Goal: Task Accomplishment & Management: Manage account settings

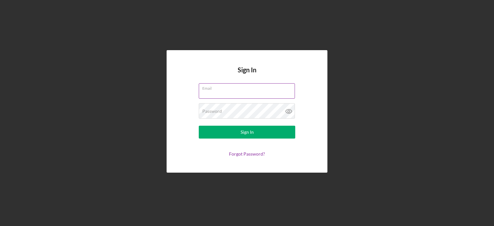
click at [223, 94] on input "Email" at bounding box center [247, 90] width 96 height 15
type input "[EMAIL_ADDRESS][DOMAIN_NAME]"
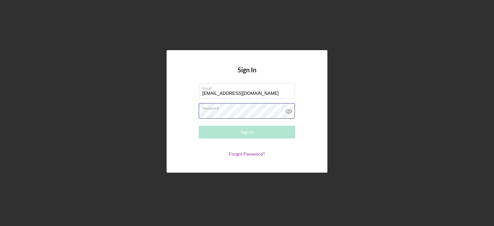
click at [247, 110] on div "Password Required" at bounding box center [247, 111] width 97 height 16
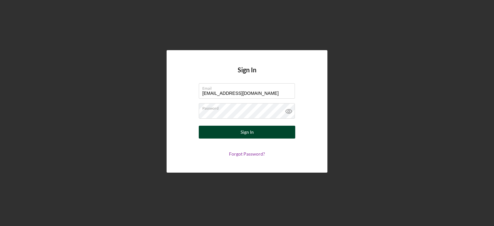
click at [245, 131] on div "Sign In" at bounding box center [247, 132] width 13 height 13
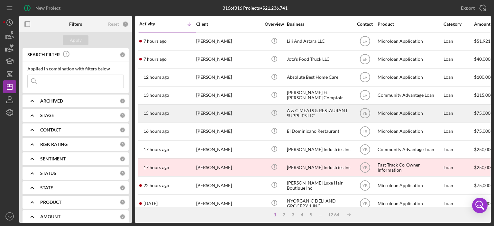
click at [227, 116] on div "[PERSON_NAME]" at bounding box center [228, 113] width 64 height 17
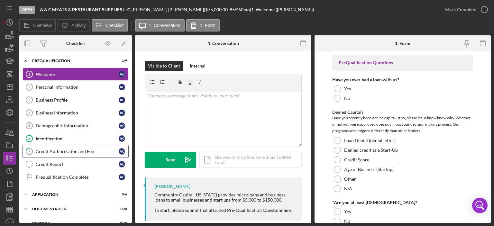
click at [55, 150] on div "Credit Authorization and Fee" at bounding box center [77, 151] width 83 height 5
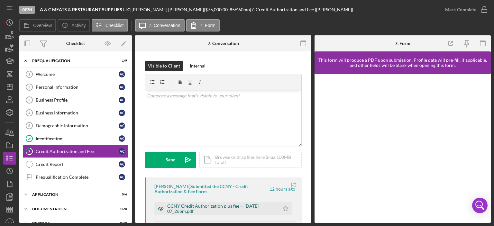
click at [220, 205] on div "CCNY Credit Authorization plus fee -- [DATE] 07_26pm.pdf" at bounding box center [221, 209] width 109 height 10
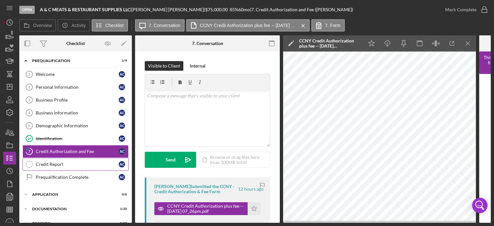
click at [50, 164] on div "Credit Report" at bounding box center [77, 164] width 83 height 5
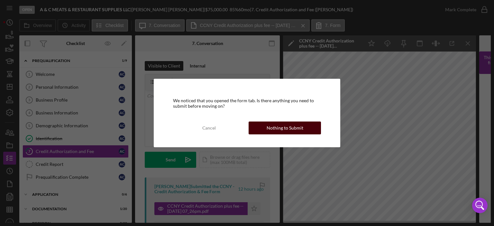
click at [296, 128] on div "Nothing to Submit" at bounding box center [285, 128] width 37 height 13
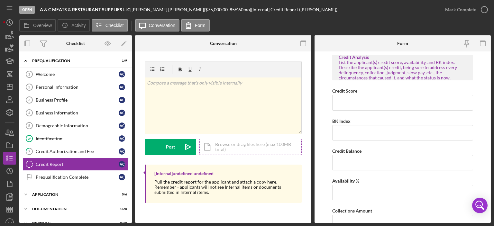
click at [267, 145] on div "Icon/Document Browse or drag files here (max 100MB total) Tap to choose files o…" at bounding box center [251, 147] width 102 height 16
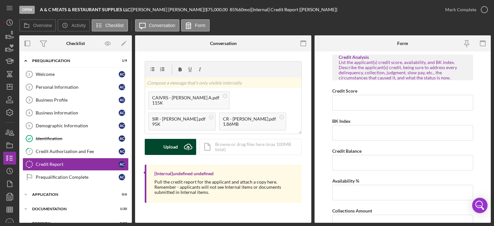
click at [174, 146] on div "Upload" at bounding box center [171, 147] width 14 height 16
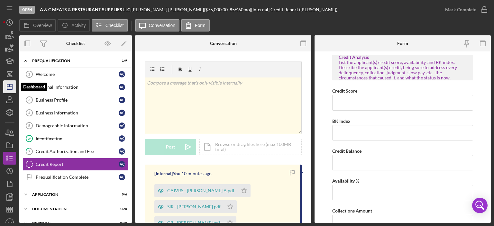
click at [10, 85] on icon "Icon/Dashboard" at bounding box center [10, 87] width 16 height 16
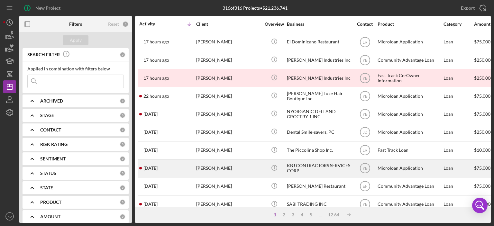
scroll to position [90, 0]
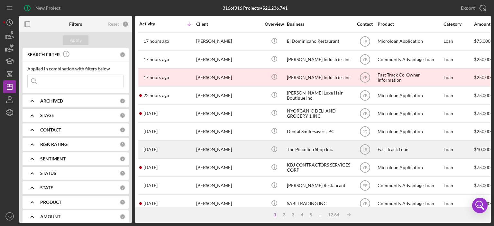
click at [242, 154] on div "[PERSON_NAME]" at bounding box center [228, 149] width 64 height 17
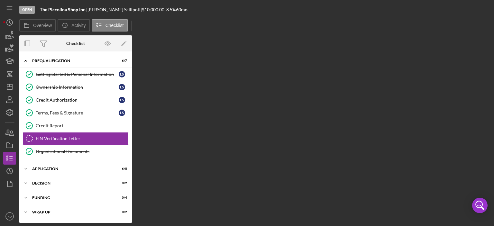
scroll to position [1, 0]
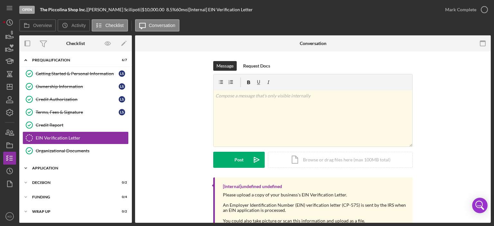
click at [25, 167] on icon "Icon/Expander" at bounding box center [25, 168] width 13 height 13
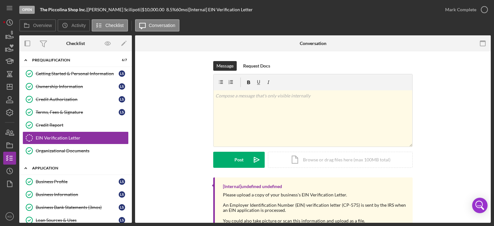
click at [26, 61] on polyline at bounding box center [26, 60] width 2 height 1
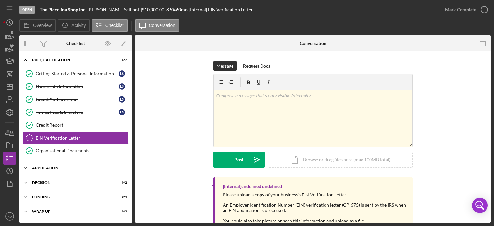
click at [26, 166] on icon "Icon/Expander" at bounding box center [25, 168] width 13 height 13
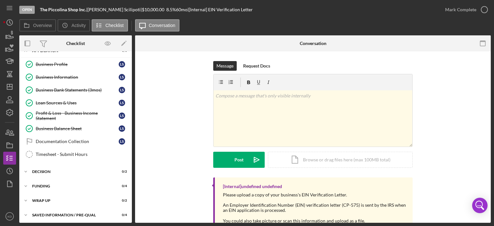
scroll to position [0, 0]
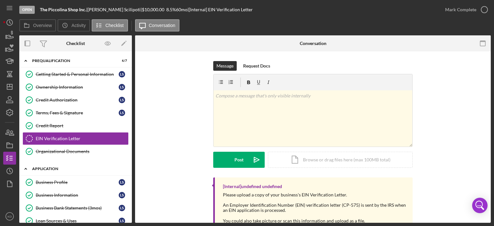
click at [26, 167] on icon "Icon/Expander" at bounding box center [25, 169] width 13 height 13
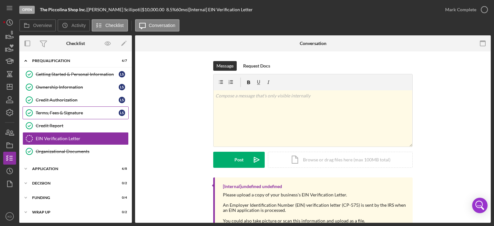
click at [84, 113] on div "Terms, Fees & Signature" at bounding box center [77, 112] width 83 height 5
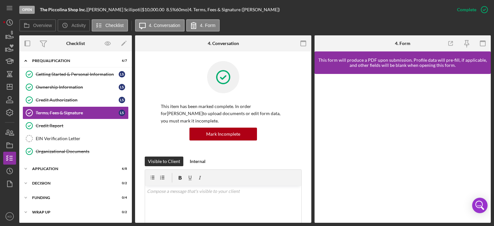
scroll to position [150, 0]
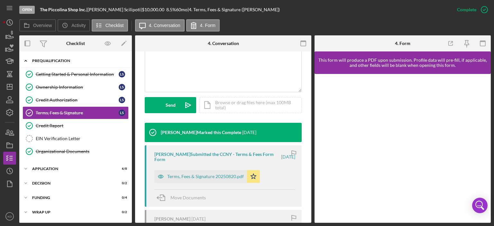
click at [24, 59] on icon "Icon/Expander" at bounding box center [25, 60] width 13 height 13
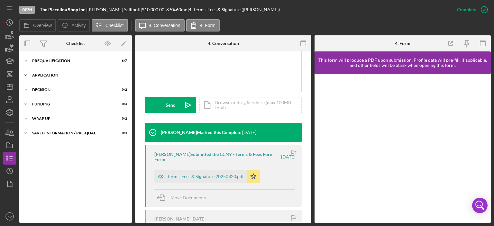
click at [27, 75] on icon "Icon/Expander" at bounding box center [25, 75] width 13 height 13
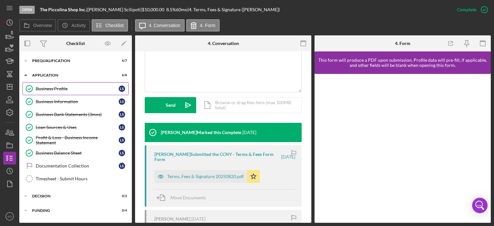
click at [48, 89] on div "Business Profile" at bounding box center [77, 88] width 83 height 5
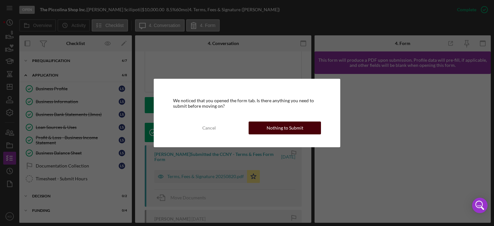
click at [286, 128] on div "Nothing to Submit" at bounding box center [285, 128] width 37 height 13
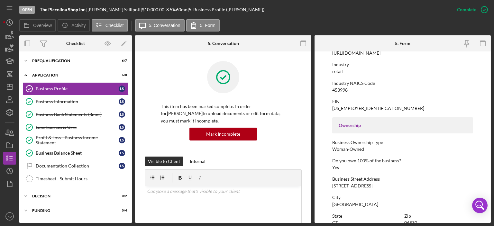
scroll to position [300, 0]
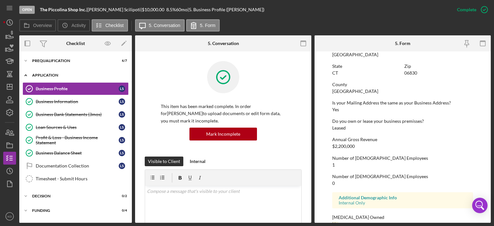
click at [27, 75] on icon "Icon/Expander" at bounding box center [25, 75] width 13 height 13
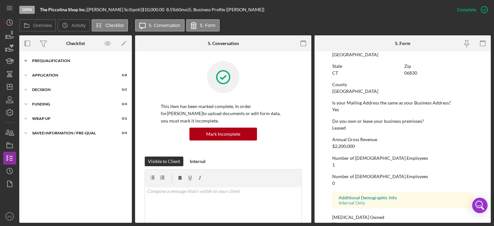
click at [26, 60] on icon "Icon/Expander" at bounding box center [25, 60] width 13 height 13
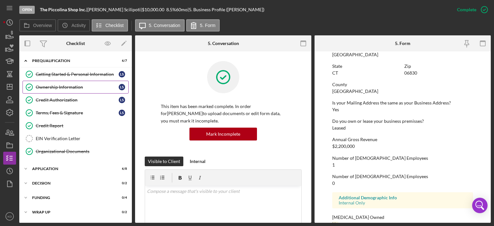
click at [50, 85] on div "Ownership Information" at bounding box center [77, 87] width 83 height 5
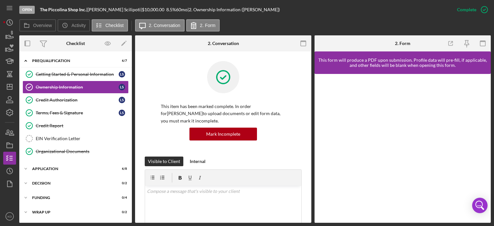
scroll to position [150, 0]
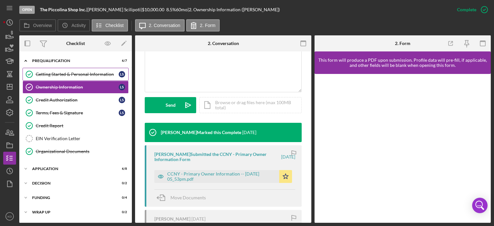
click at [85, 72] on div "Getting Started & Personal Information" at bounding box center [77, 74] width 83 height 5
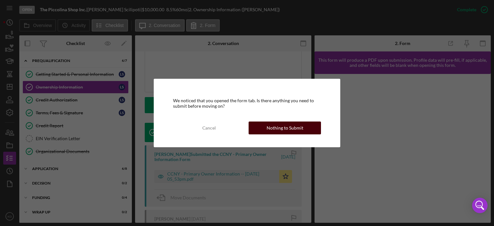
click at [313, 129] on button "Nothing to Submit" at bounding box center [285, 128] width 72 height 13
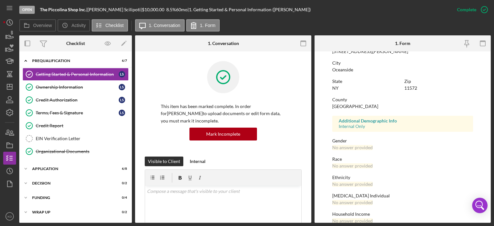
scroll to position [129, 0]
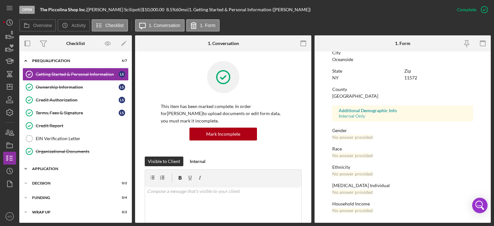
click at [27, 166] on icon "Icon/Expander" at bounding box center [25, 169] width 13 height 13
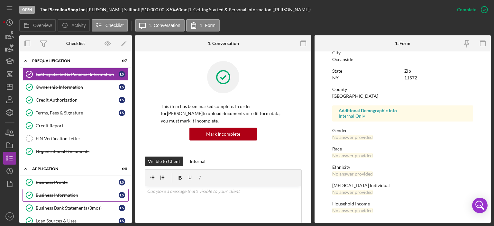
click at [45, 196] on div "Business Information" at bounding box center [77, 195] width 83 height 5
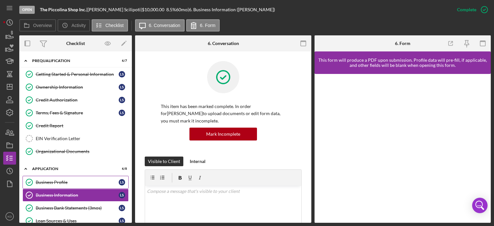
click at [63, 182] on div "Business Profile" at bounding box center [77, 182] width 83 height 5
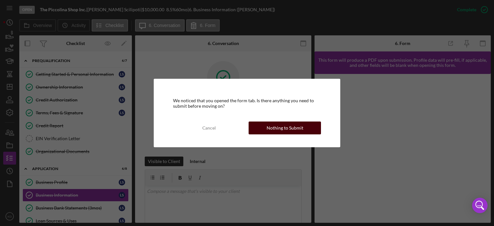
click at [282, 127] on div "Nothing to Submit" at bounding box center [285, 128] width 37 height 13
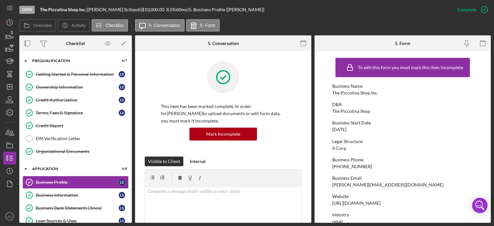
scroll to position [150, 0]
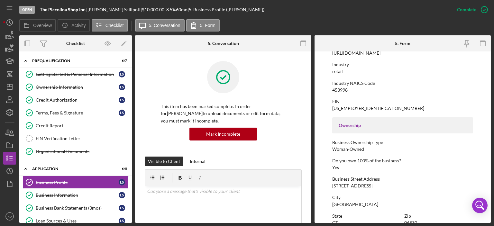
click at [491, 177] on form "To edit this form you must mark this item incomplete Business Name The Piccolin…" at bounding box center [403, 137] width 176 height 172
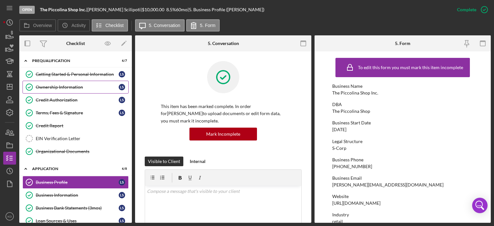
click at [63, 86] on div "Ownership Information" at bounding box center [77, 87] width 83 height 5
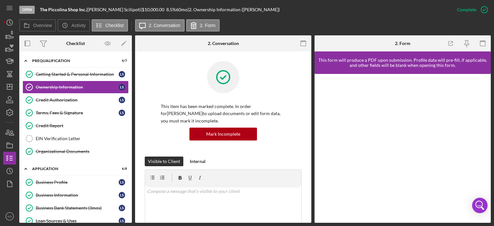
scroll to position [150, 0]
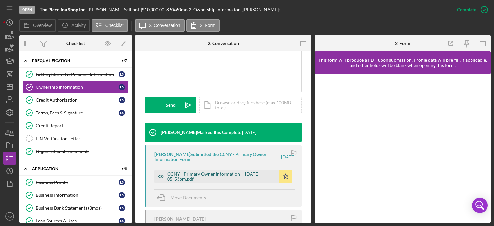
click at [247, 175] on div "CCNY - Primary Owner Information -- [DATE] 05_53pm.pdf" at bounding box center [221, 177] width 109 height 10
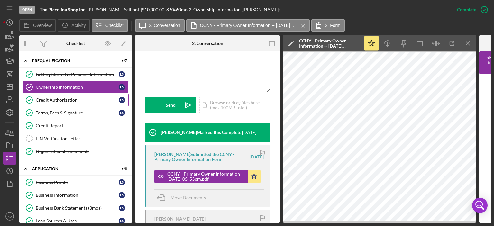
click at [80, 100] on div "Credit Authorization" at bounding box center [77, 100] width 83 height 5
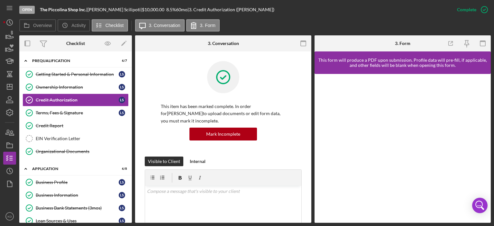
scroll to position [150, 0]
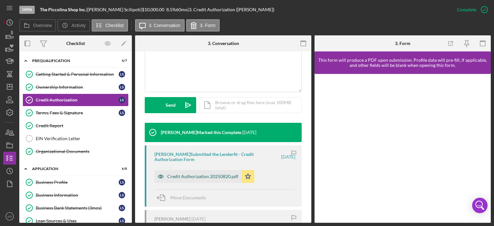
click at [225, 176] on div "Credit Authorization 20250820.pdf" at bounding box center [202, 176] width 71 height 5
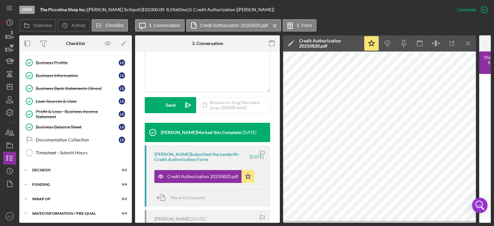
scroll to position [0, 0]
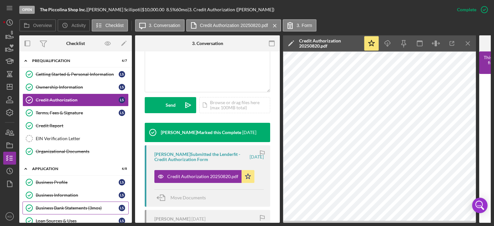
click at [61, 207] on div "Business Bank Statements (3mos)" at bounding box center [77, 208] width 83 height 5
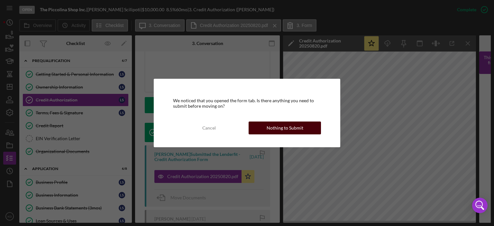
click at [295, 129] on div "Nothing to Submit" at bounding box center [285, 128] width 37 height 13
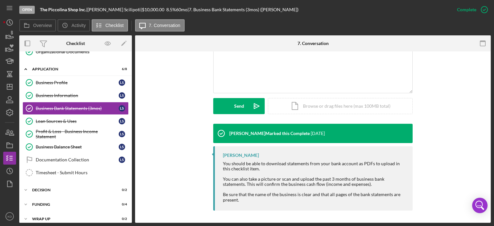
scroll to position [100, 0]
click at [69, 118] on div "Loan Sources & Uses" at bounding box center [77, 120] width 83 height 5
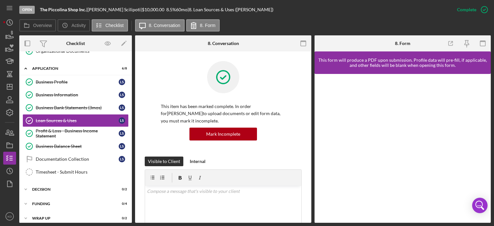
scroll to position [150, 0]
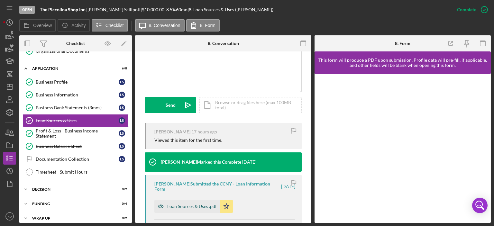
click at [205, 203] on div "Loan Sources & Uses .pdf" at bounding box center [187, 206] width 66 height 13
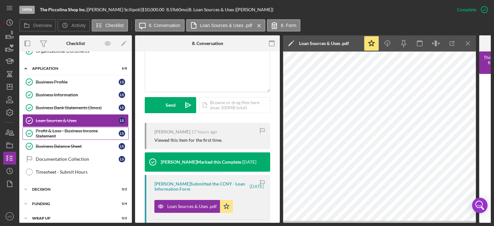
click at [68, 129] on div "Profit & Loss - Business Income Statement" at bounding box center [77, 133] width 83 height 10
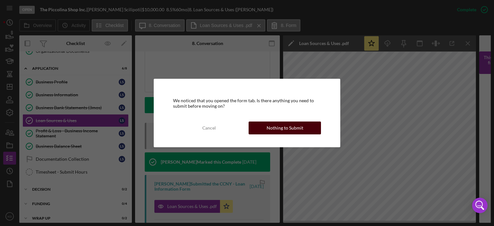
click at [268, 127] on div "Nothing to Submit" at bounding box center [285, 128] width 37 height 13
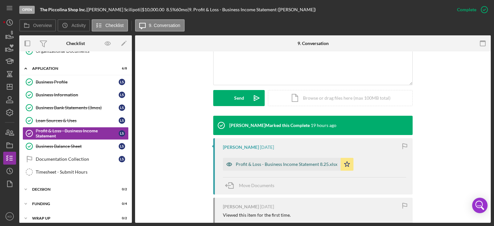
click at [314, 163] on div "Profit & Loss - Business Income Statement 8.25.xlsx" at bounding box center [287, 164] width 102 height 5
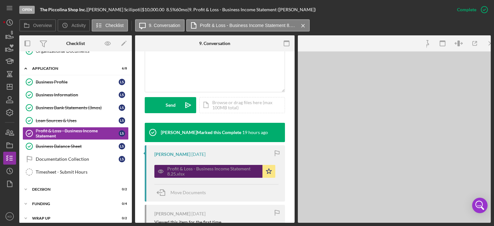
scroll to position [157, 0]
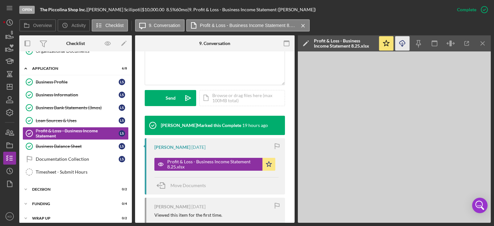
click at [402, 44] on icon "Icon/Download" at bounding box center [403, 43] width 14 height 14
click at [47, 145] on div "Business Balance Sheet" at bounding box center [77, 146] width 83 height 5
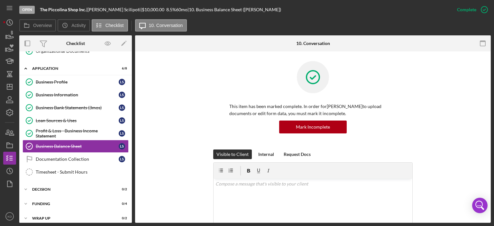
scroll to position [150, 0]
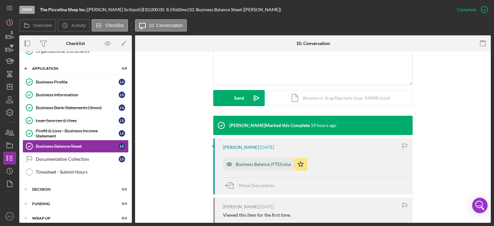
click at [265, 162] on div "Business Balance (YTD).xlsx" at bounding box center [263, 164] width 55 height 5
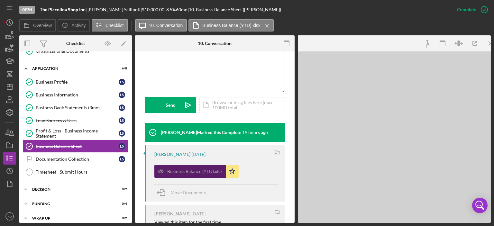
scroll to position [157, 0]
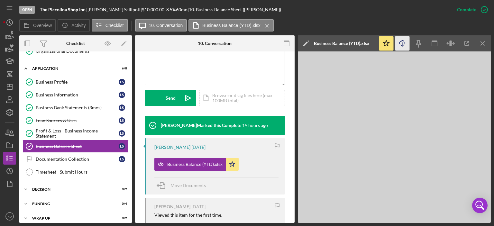
click at [404, 43] on icon "Icon/Download" at bounding box center [403, 43] width 14 height 14
click at [25, 186] on icon "Icon/Expander" at bounding box center [25, 189] width 13 height 13
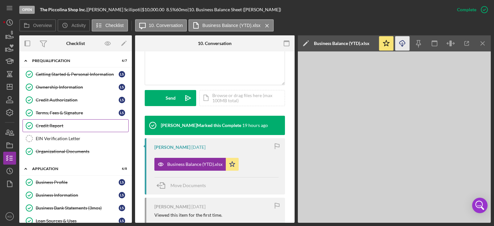
click at [47, 126] on div "Credit Report" at bounding box center [82, 125] width 93 height 5
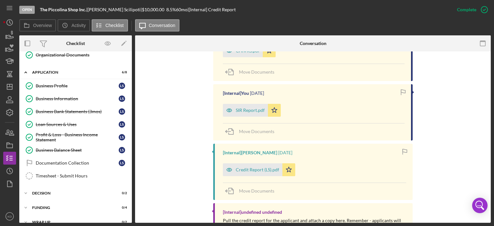
scroll to position [211, 0]
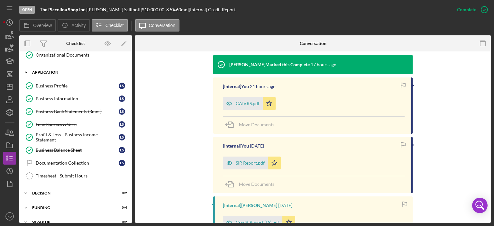
click at [26, 70] on icon "Icon/Expander" at bounding box center [25, 72] width 13 height 13
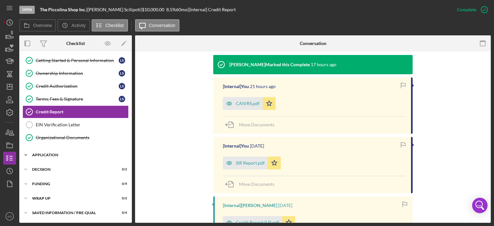
scroll to position [13, 0]
